Goal: Communication & Community: Answer question/provide support

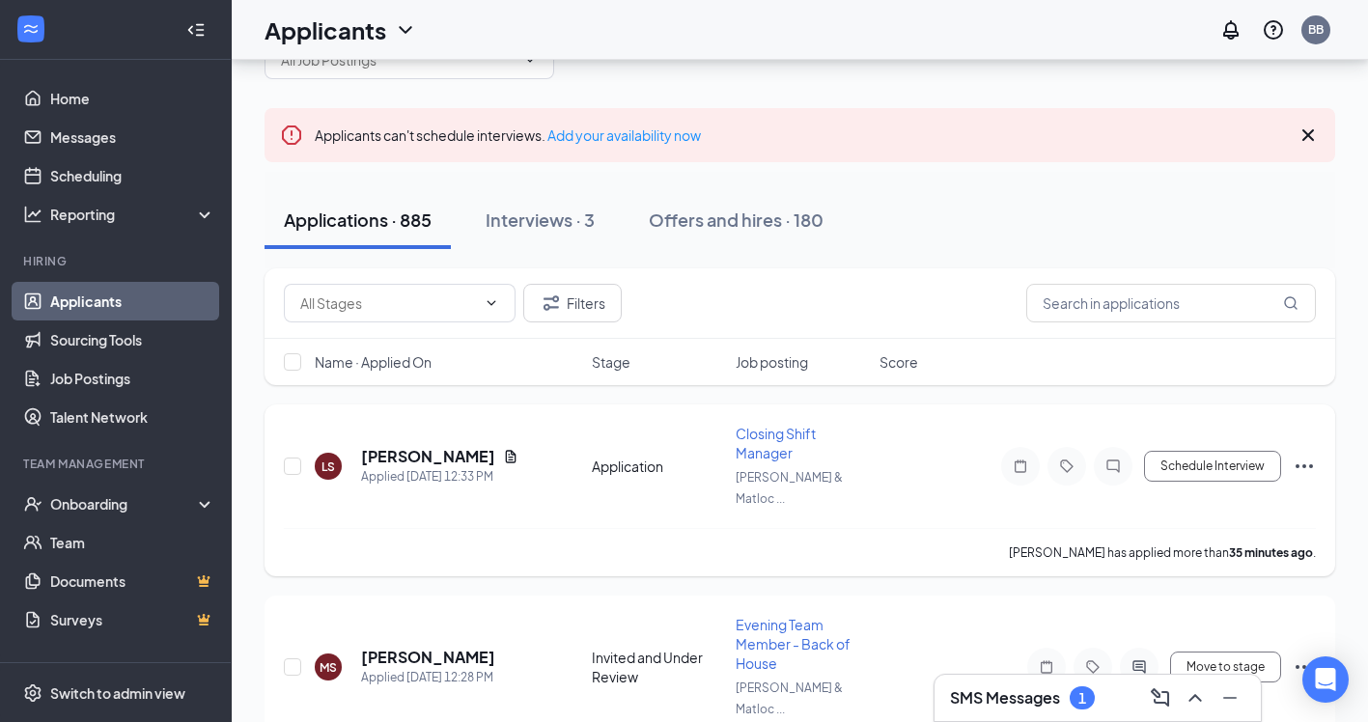
scroll to position [69, 0]
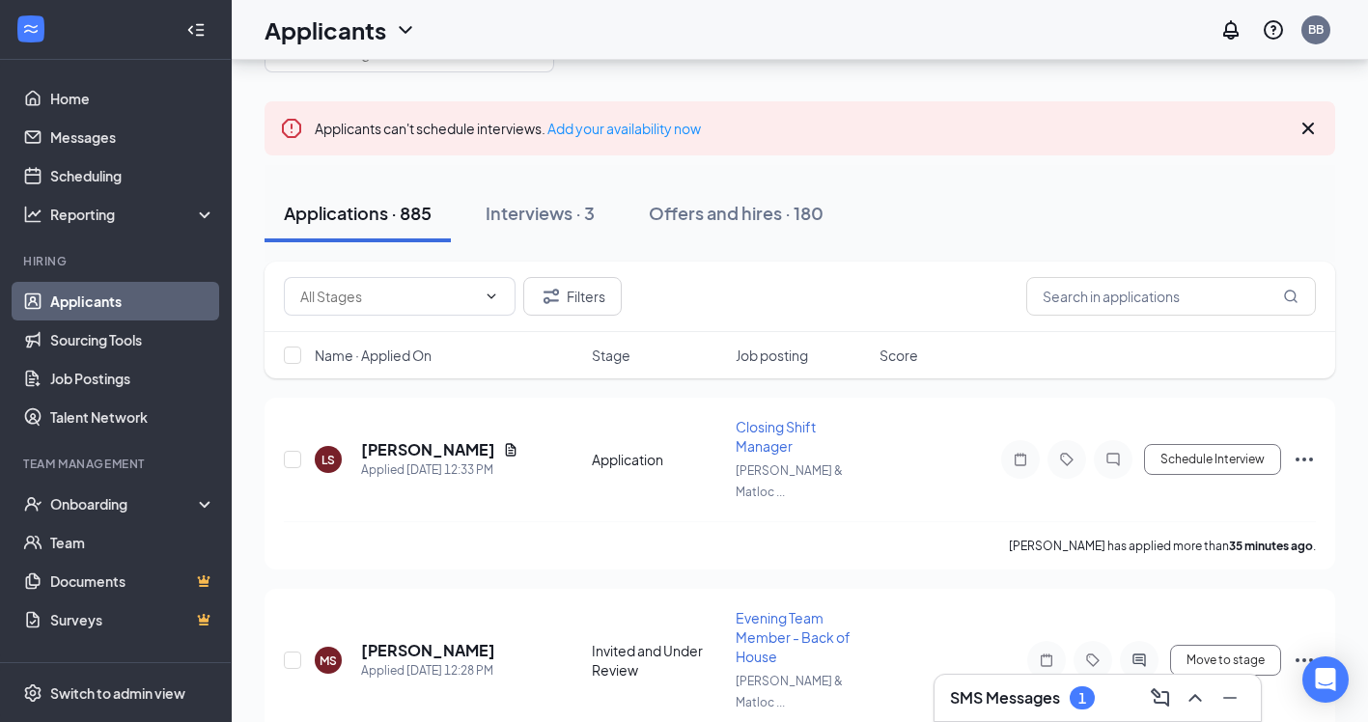
click at [1024, 702] on h3 "SMS Messages" at bounding box center [1005, 697] width 110 height 21
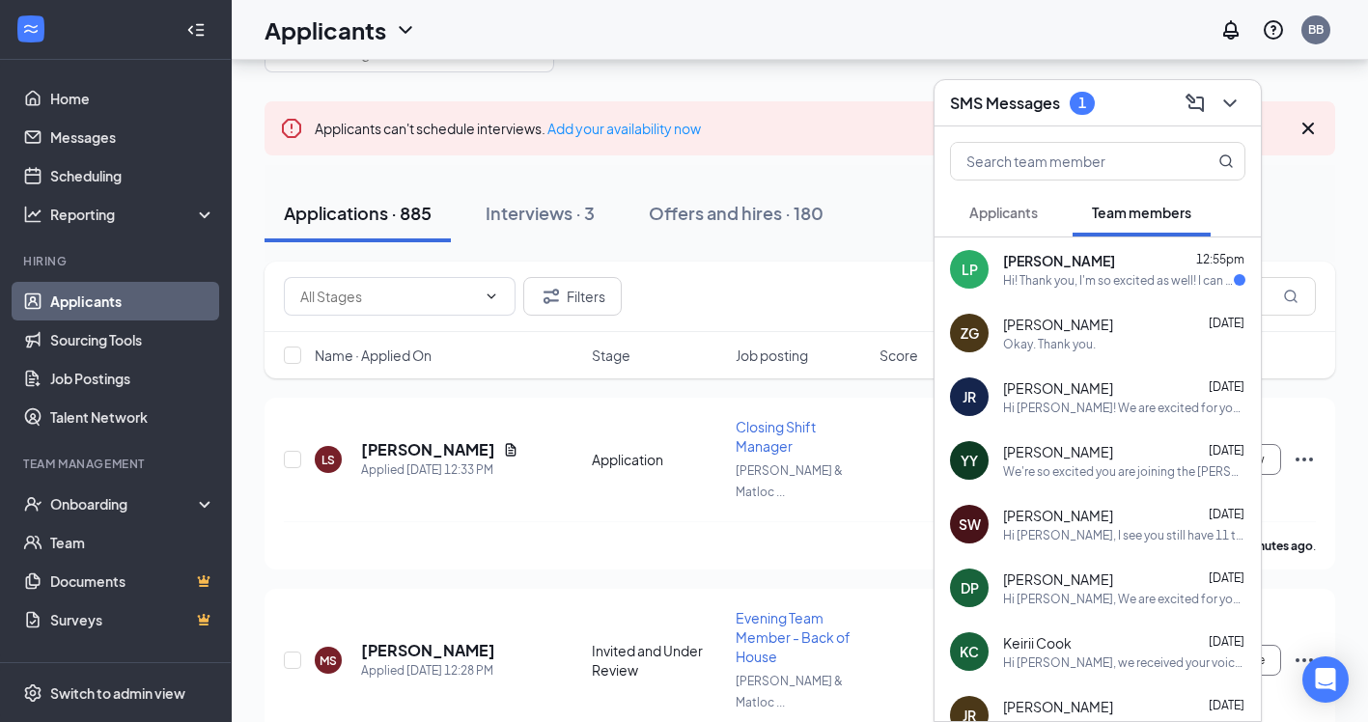
click at [1112, 284] on div "Hi! Thank you, I'm so excited as well! I can stop by Thursday, if that works?" at bounding box center [1118, 280] width 231 height 16
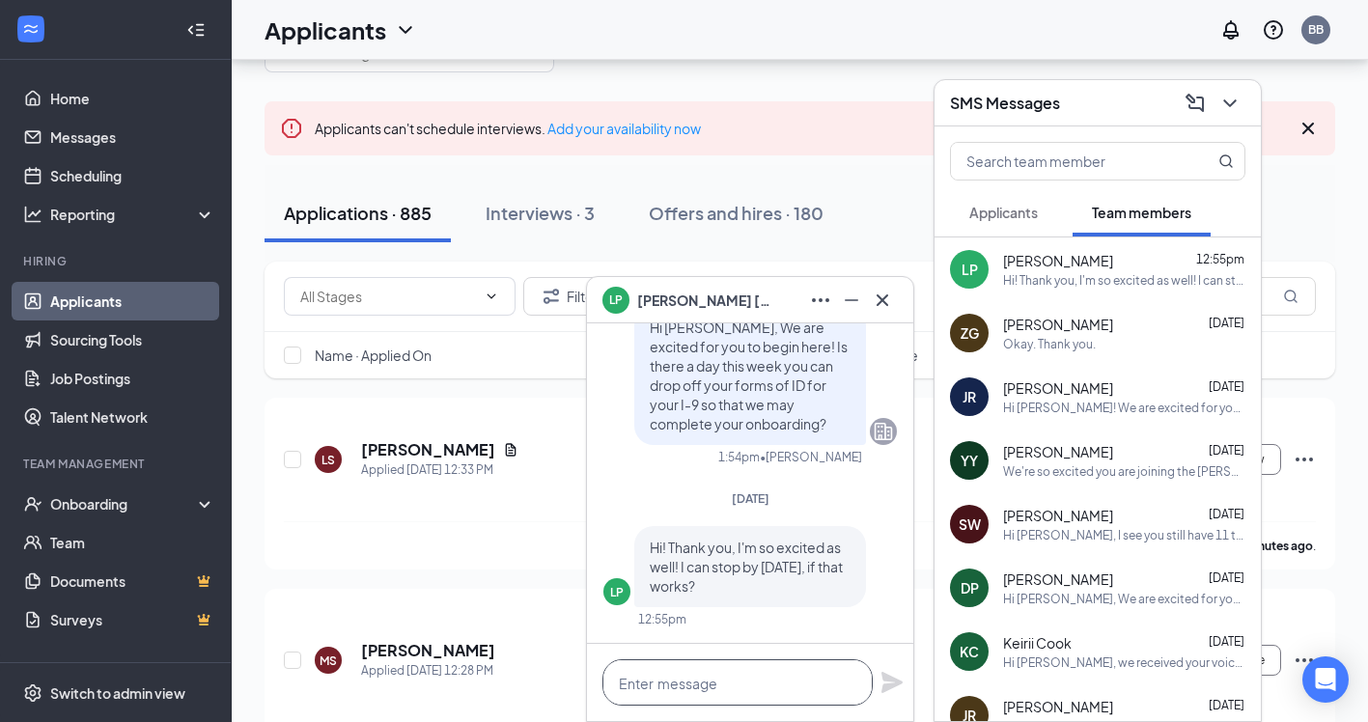
click at [732, 674] on textarea at bounding box center [737, 682] width 270 height 46
type textarea "Yes, absolutely!"
click at [894, 681] on icon "Plane" at bounding box center [891, 682] width 21 height 21
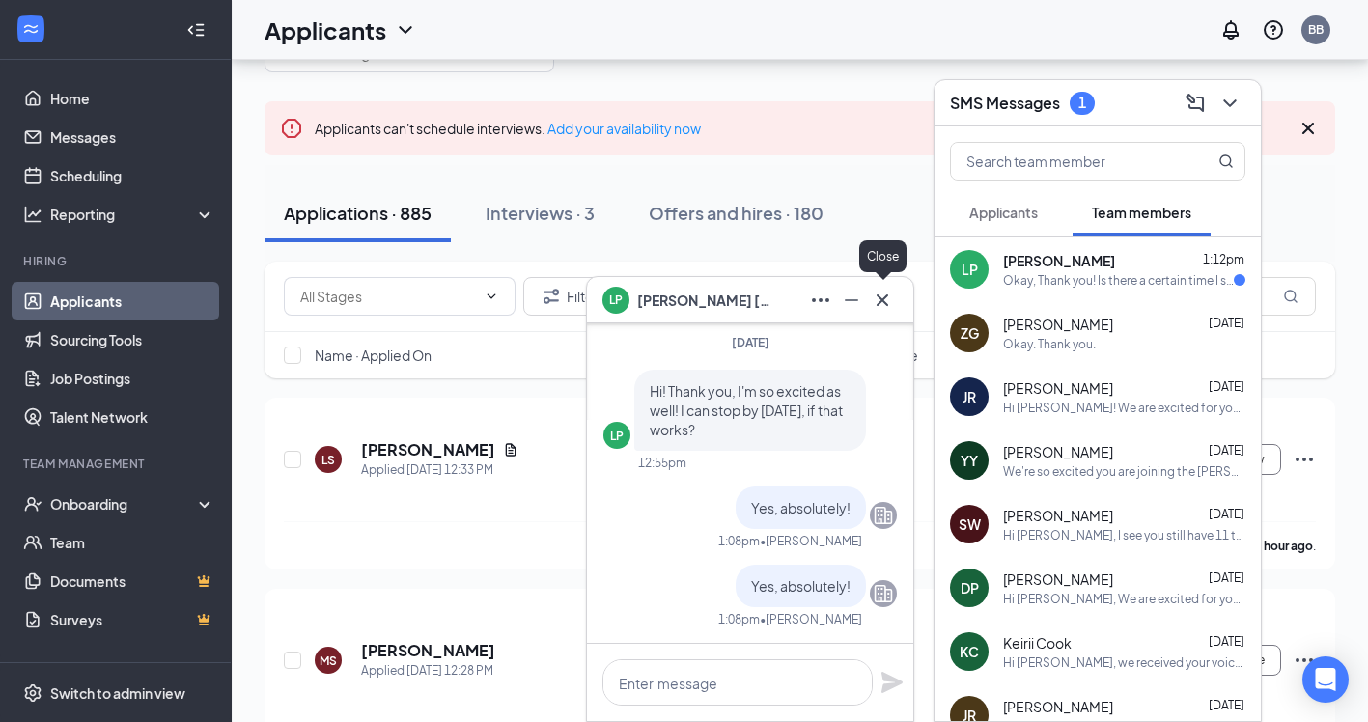
click at [887, 307] on icon "Cross" at bounding box center [882, 300] width 23 height 23
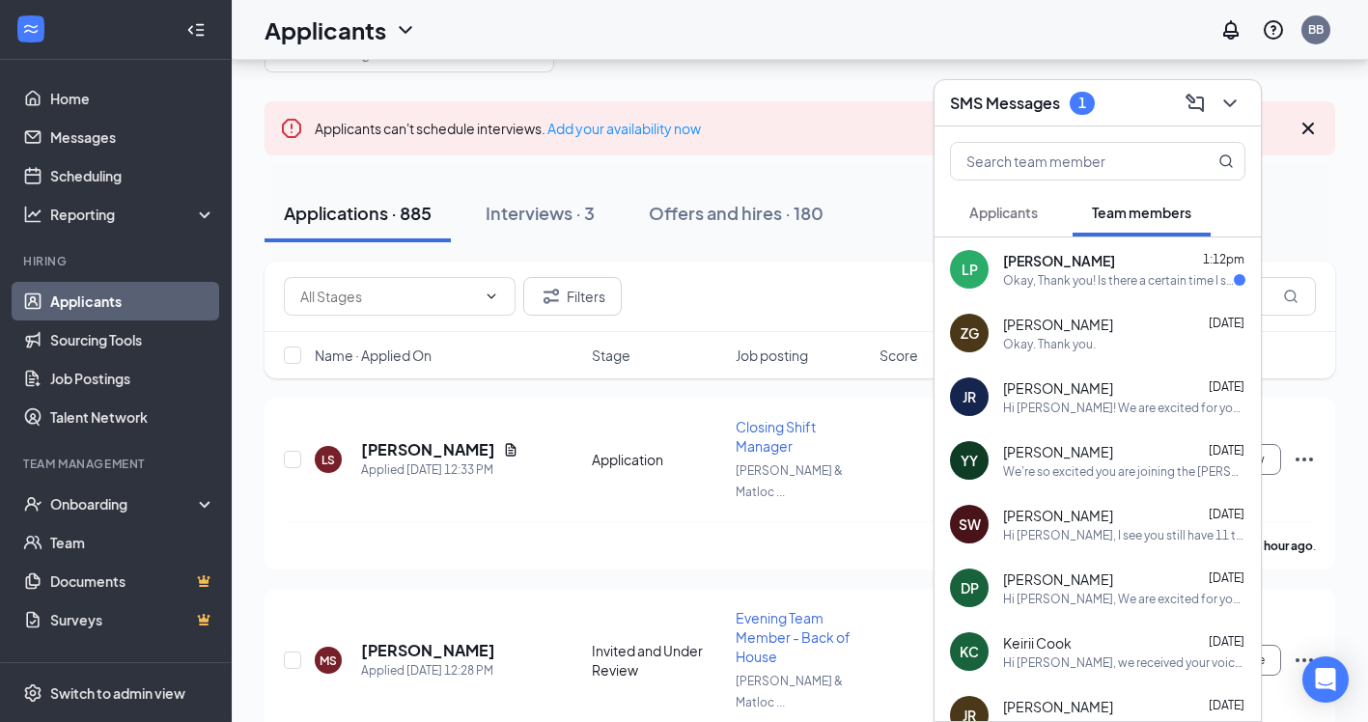
click at [1043, 287] on div "Okay, Thank you! Is there a certain time I should stop by?" at bounding box center [1118, 280] width 231 height 16
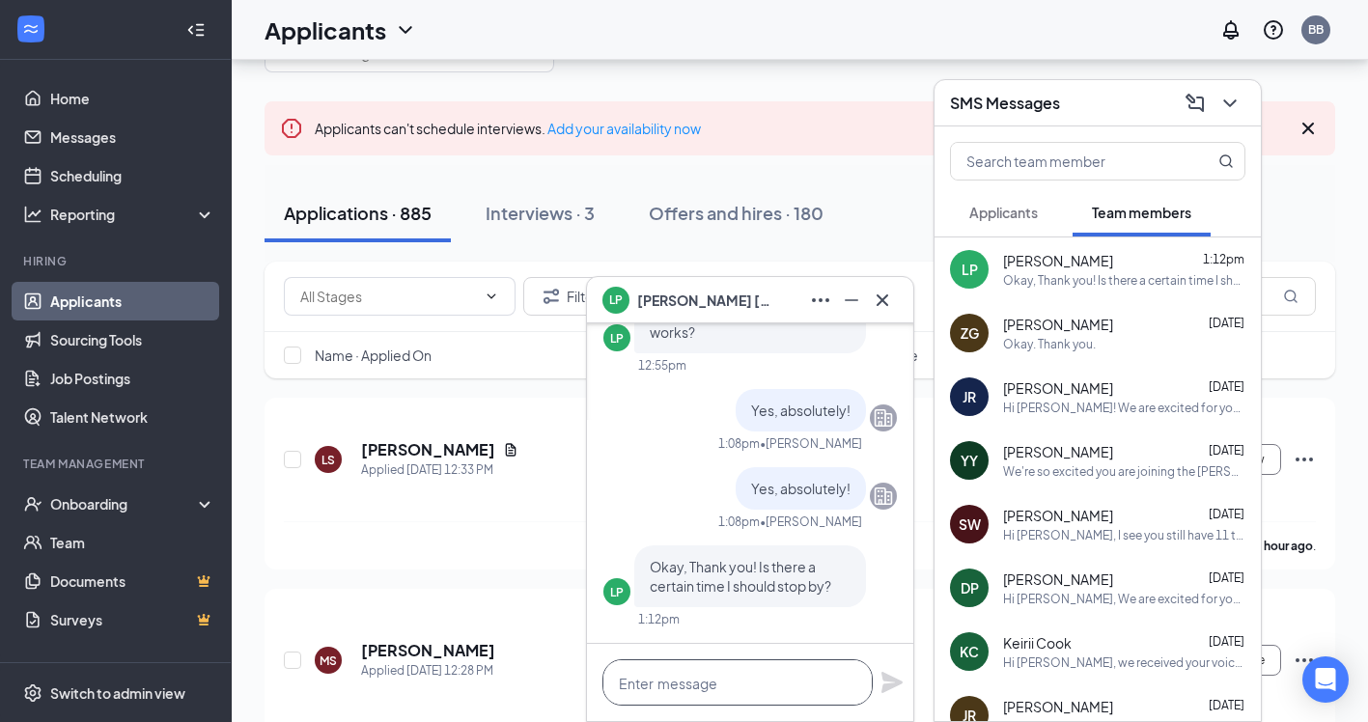
click at [681, 677] on textarea at bounding box center [737, 682] width 270 height 46
type textarea "A"
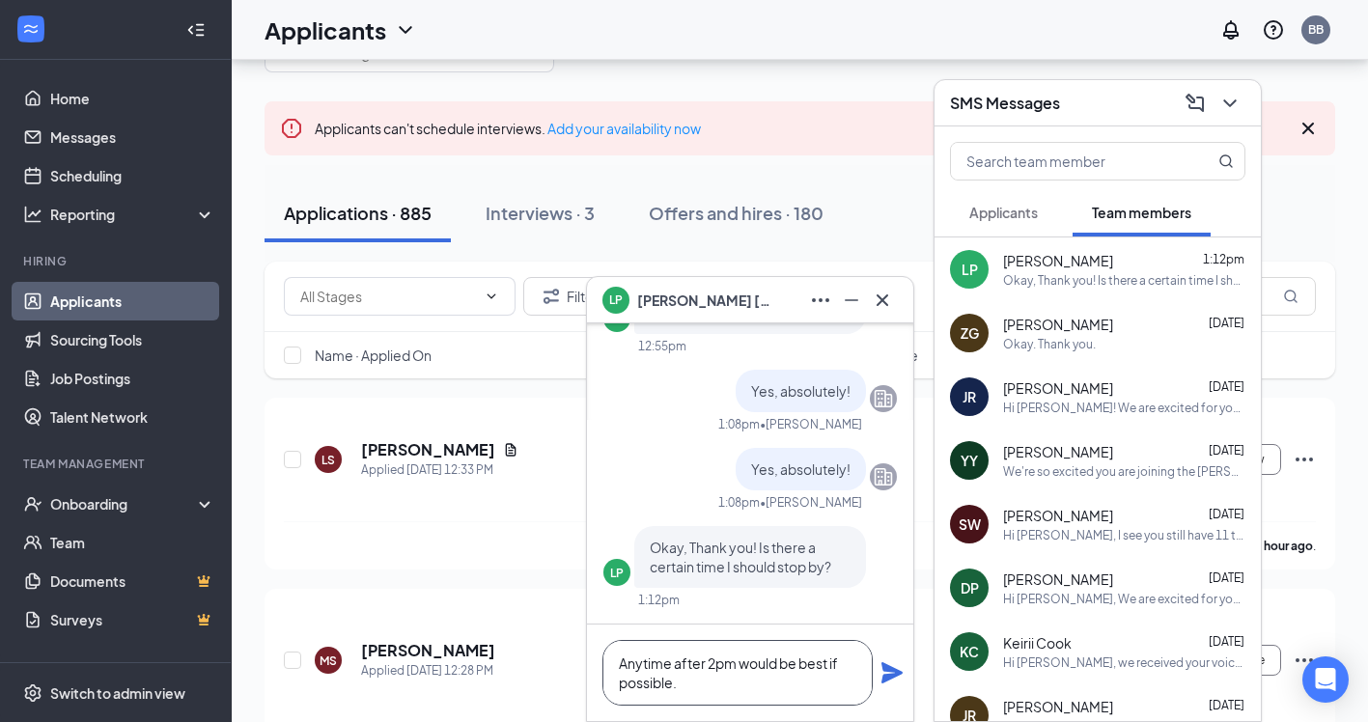
type textarea "Anytime after 2pm would be best if possible."
click at [892, 677] on icon "Plane" at bounding box center [891, 672] width 21 height 21
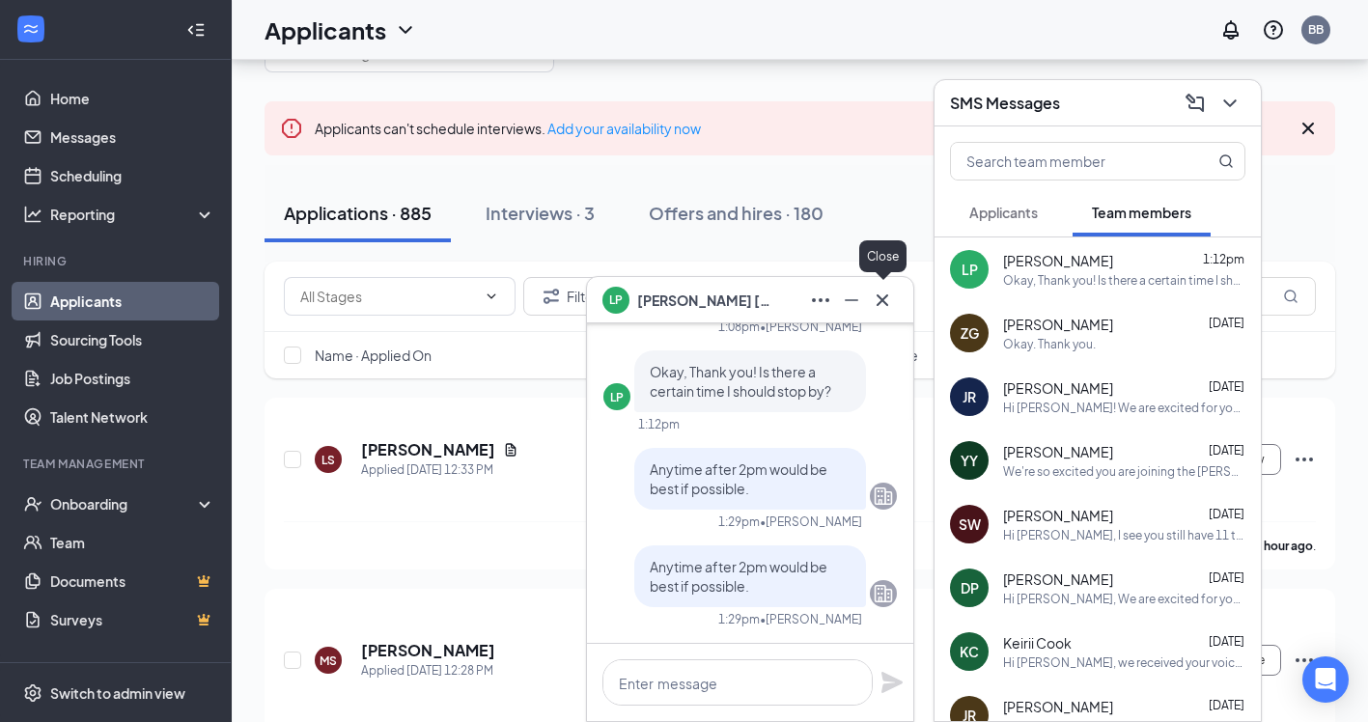
click at [885, 302] on icon "Cross" at bounding box center [882, 299] width 12 height 12
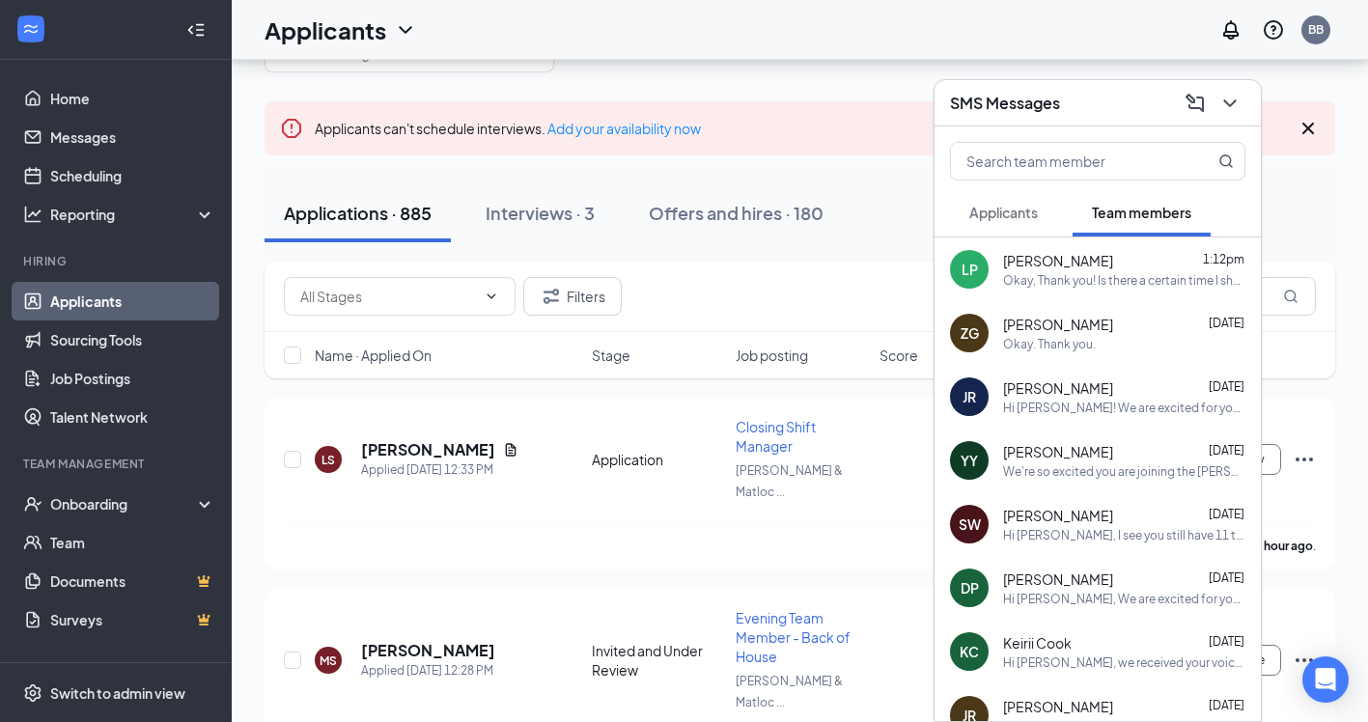
click at [995, 216] on span "Applicants" at bounding box center [1003, 212] width 69 height 17
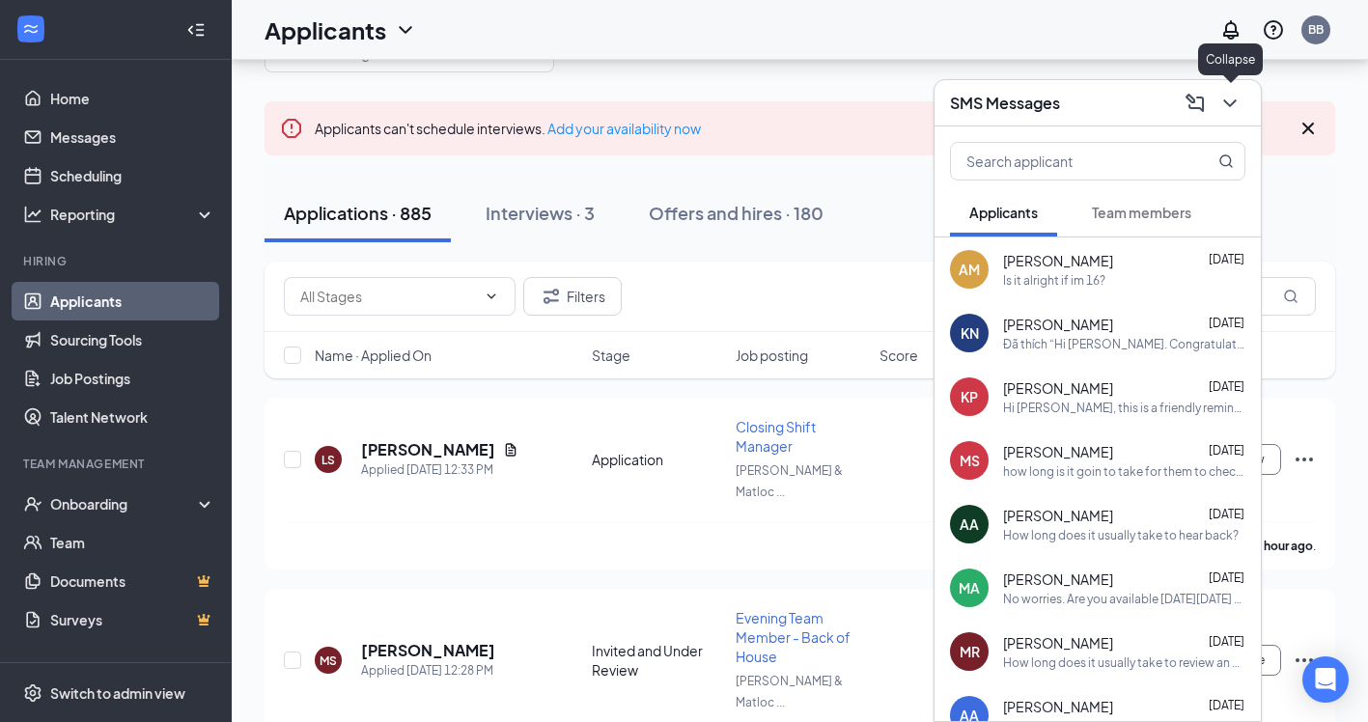
click at [1237, 95] on icon "ChevronDown" at bounding box center [1229, 103] width 23 height 23
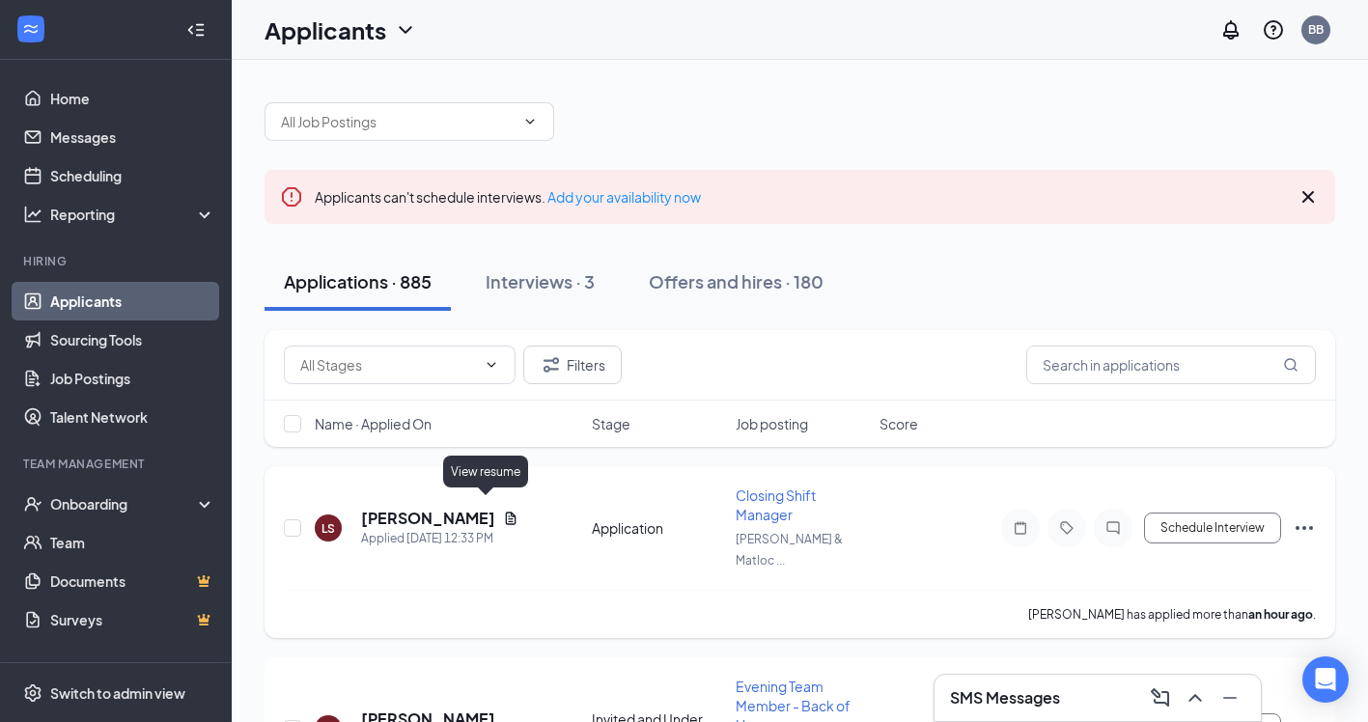
click at [506, 512] on icon "Document" at bounding box center [511, 518] width 11 height 13
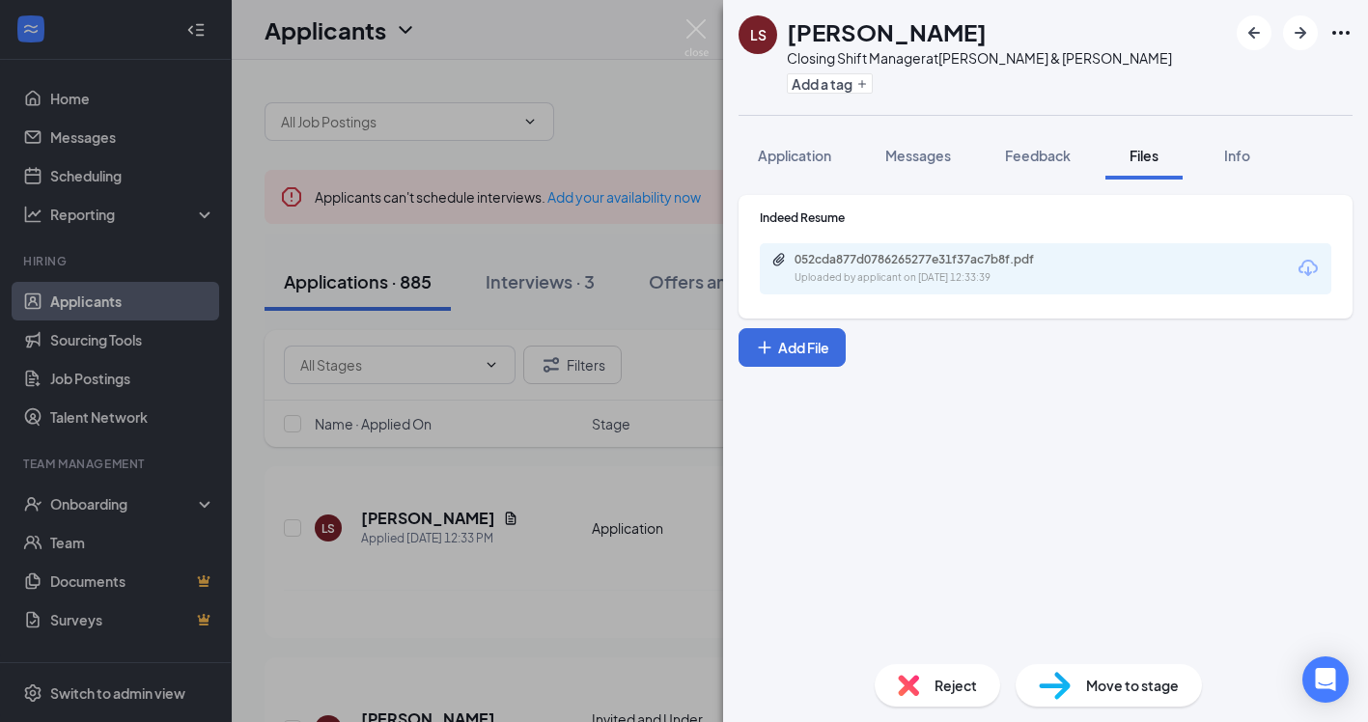
click at [937, 273] on div "Uploaded by applicant on [DATE] 12:33:39" at bounding box center [939, 277] width 290 height 15
click at [699, 34] on img at bounding box center [696, 38] width 24 height 38
